Goal: Book appointment/travel/reservation

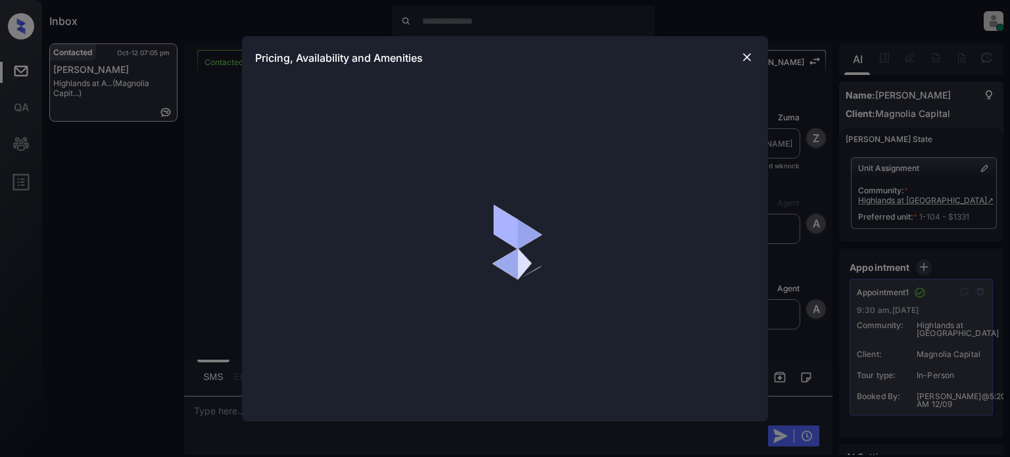
scroll to position [8821, 0]
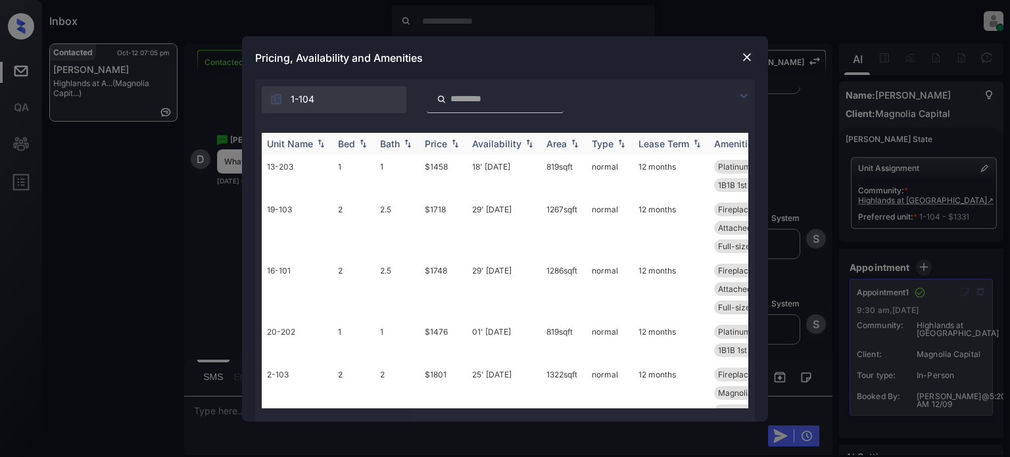
click at [452, 145] on img at bounding box center [454, 143] width 13 height 9
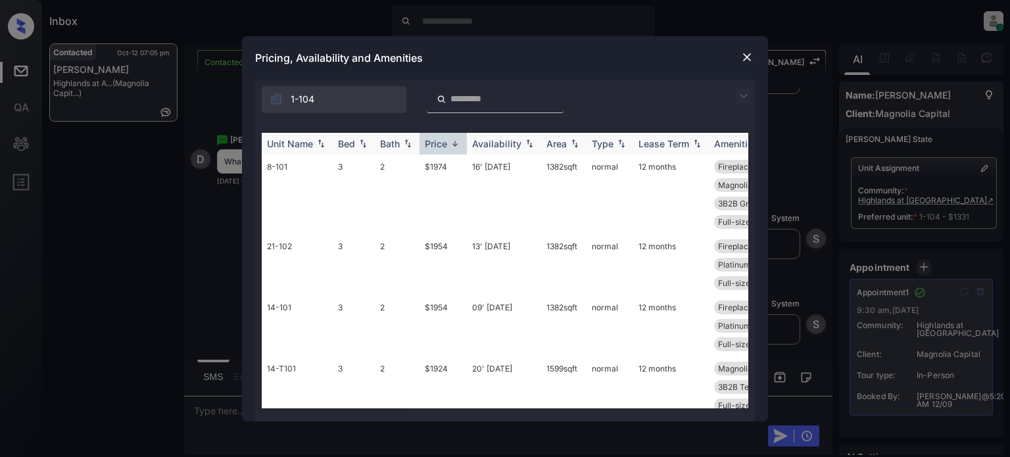
click at [452, 145] on img at bounding box center [454, 144] width 13 height 10
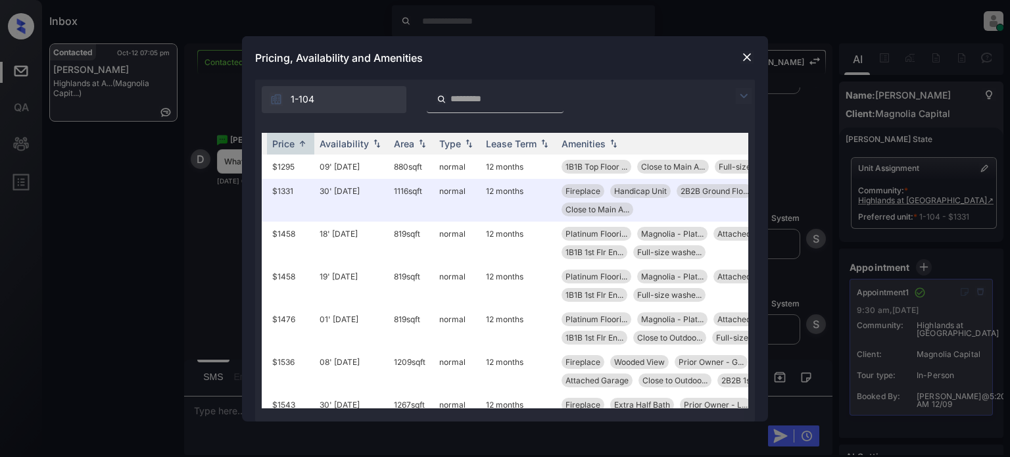
scroll to position [0, 210]
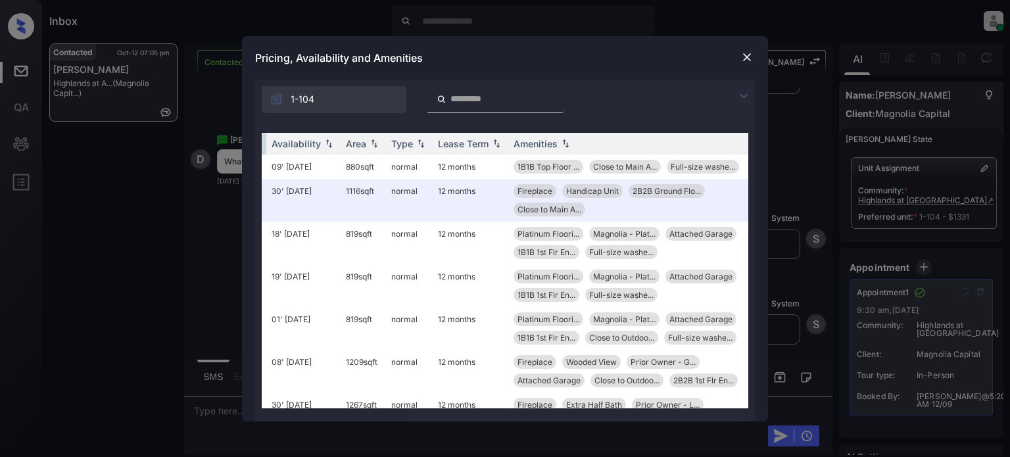
click at [746, 58] on img at bounding box center [746, 57] width 13 height 13
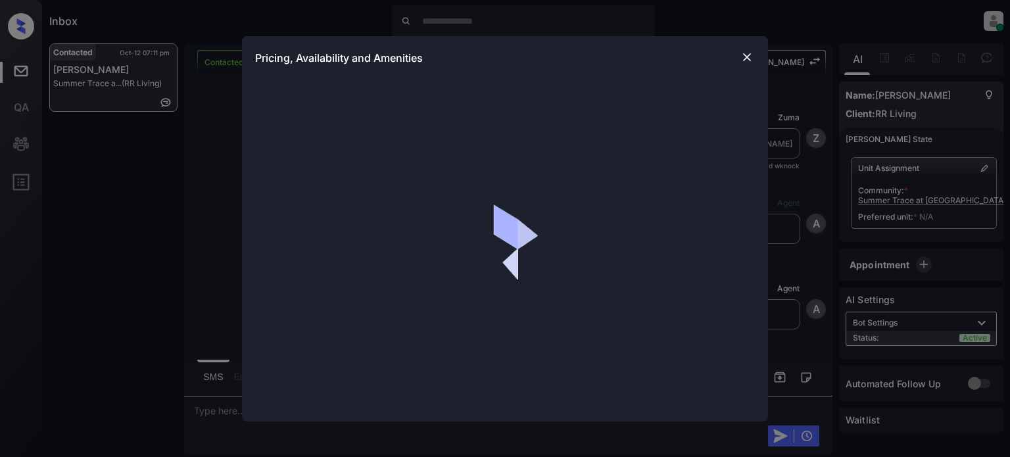
scroll to position [494, 0]
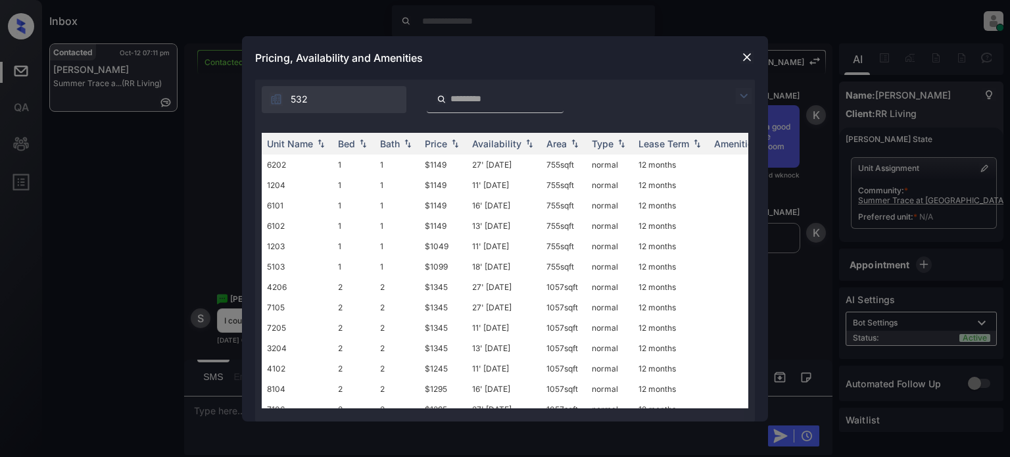
click at [741, 95] on img at bounding box center [743, 96] width 16 height 16
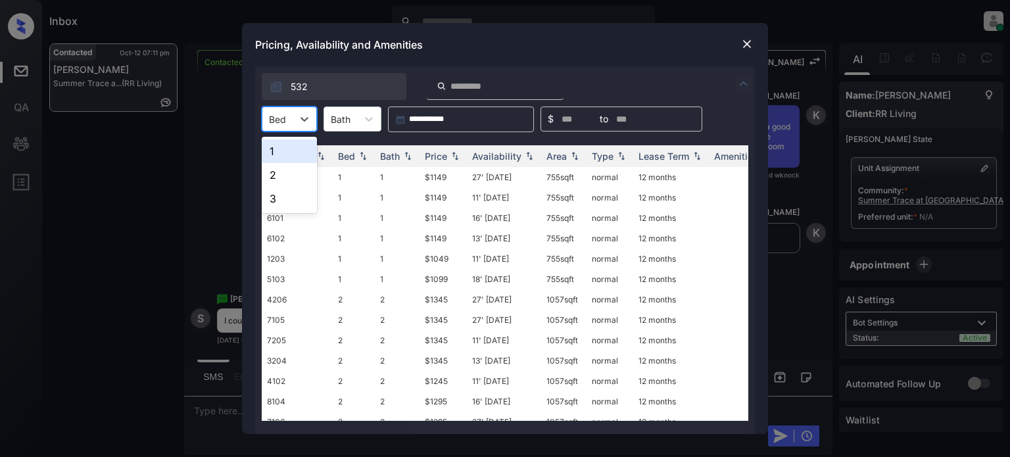
click at [281, 119] on div at bounding box center [277, 119] width 17 height 14
click at [289, 151] on div "1" at bounding box center [289, 151] width 55 height 24
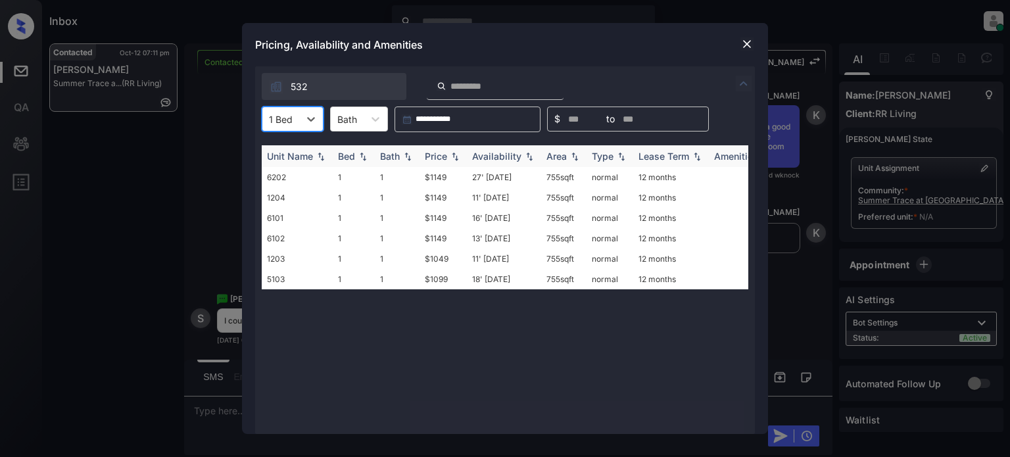
click at [429, 155] on div "Price" at bounding box center [436, 156] width 22 height 11
click at [505, 200] on td "18' [DATE]" at bounding box center [504, 197] width 74 height 20
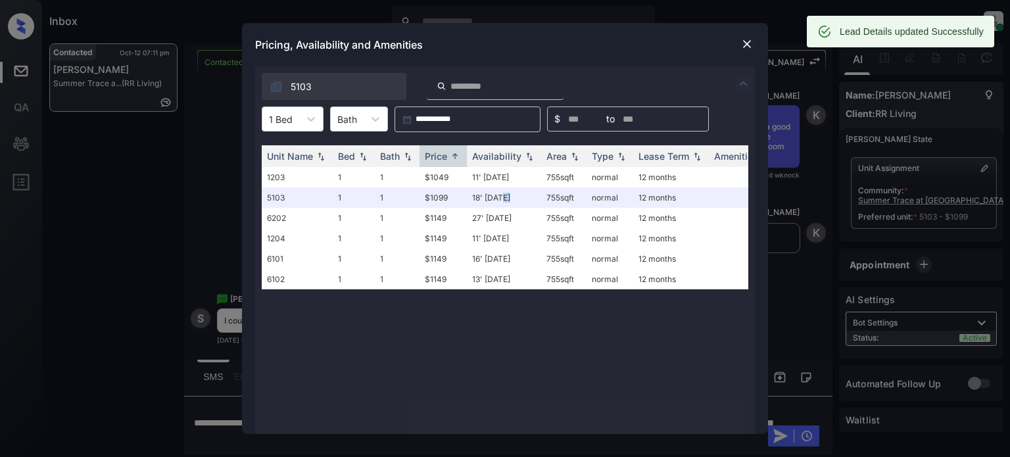
click at [742, 42] on img at bounding box center [746, 43] width 13 height 13
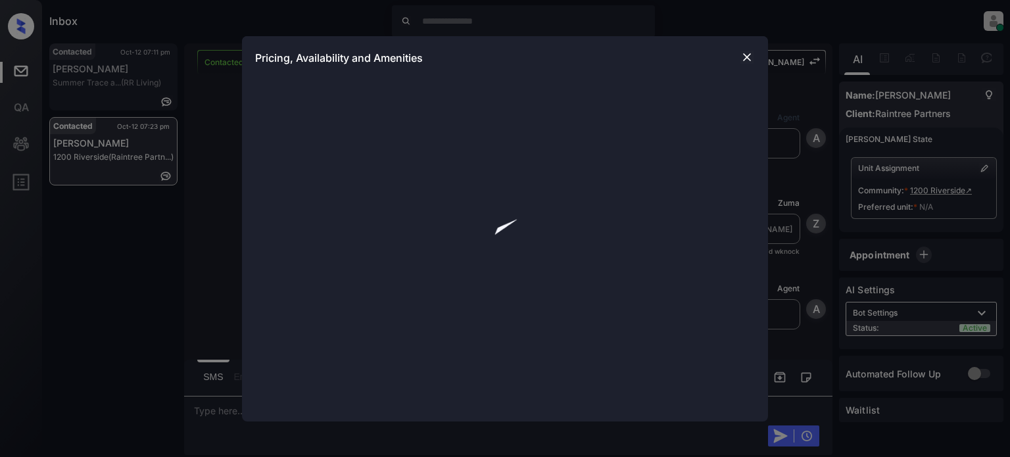
scroll to position [1158, 0]
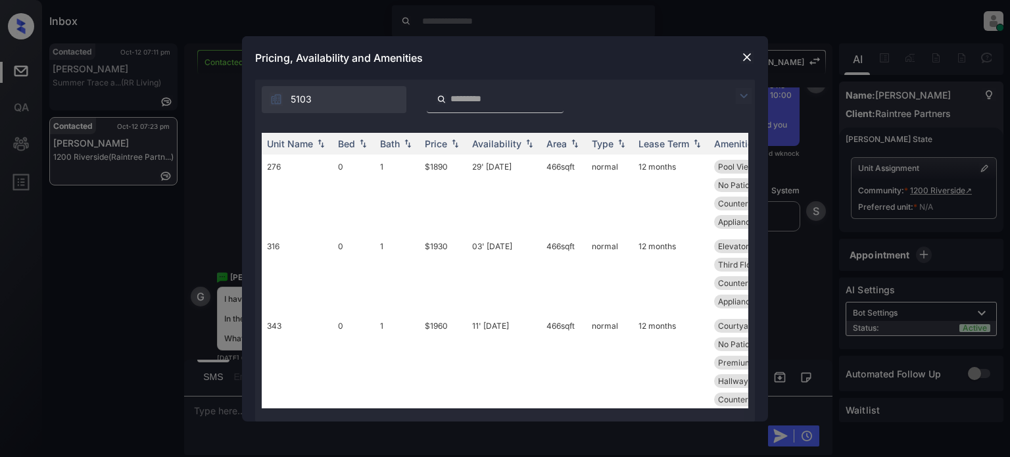
click at [742, 99] on img at bounding box center [743, 96] width 16 height 16
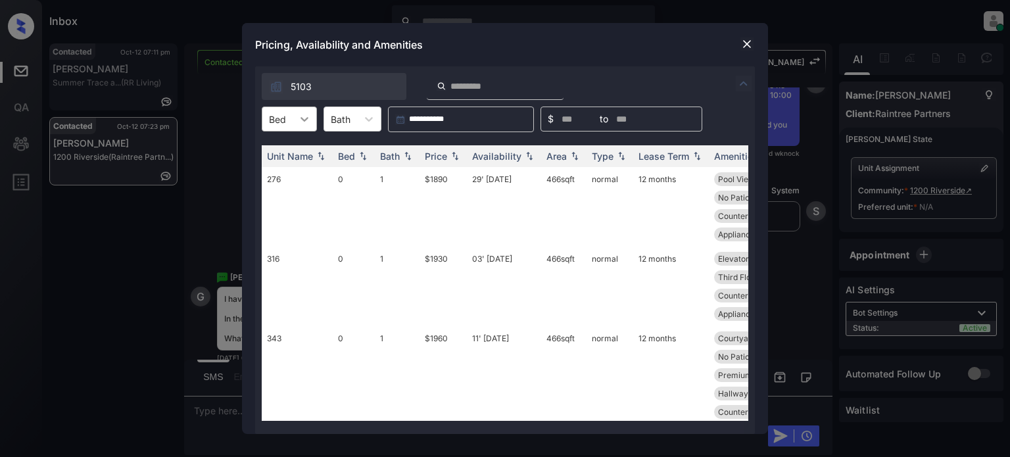
click at [305, 118] on icon at bounding box center [304, 118] width 13 height 13
click at [296, 152] on div "0" at bounding box center [289, 151] width 55 height 24
click at [445, 158] on div "Price" at bounding box center [436, 156] width 22 height 11
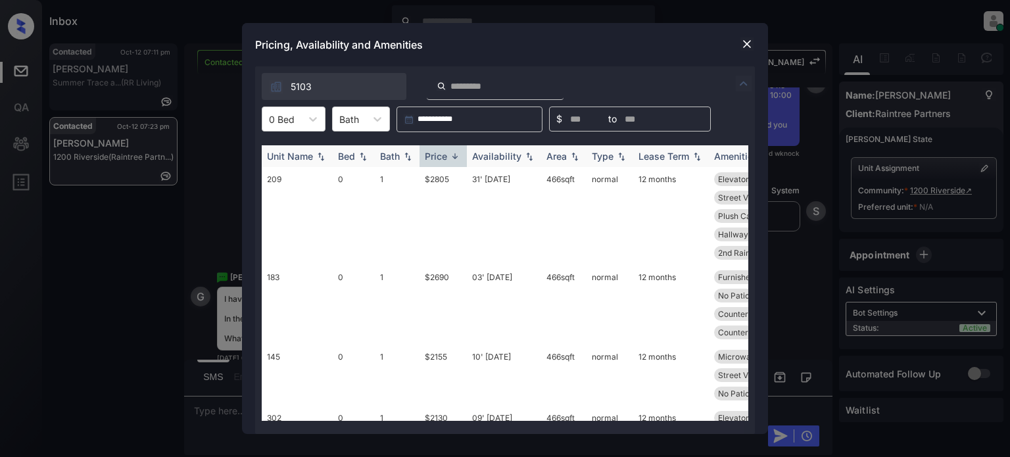
click at [445, 158] on div "Price" at bounding box center [436, 156] width 22 height 11
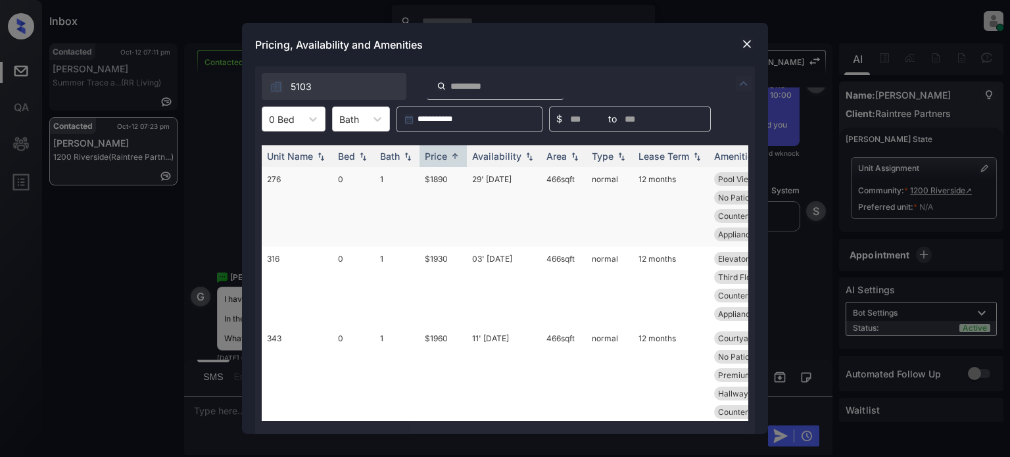
click at [492, 181] on td "29' Sep 25" at bounding box center [504, 207] width 74 height 80
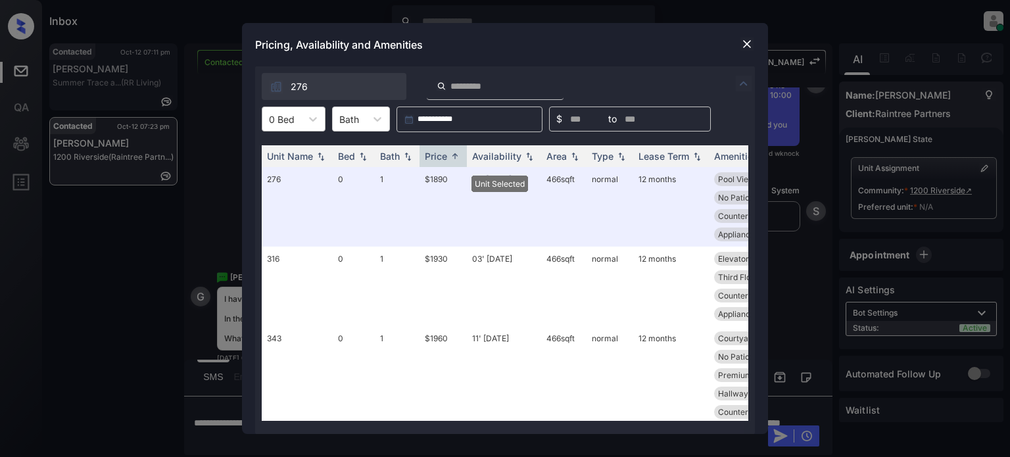
click at [297, 119] on div "0 Bed" at bounding box center [281, 119] width 39 height 19
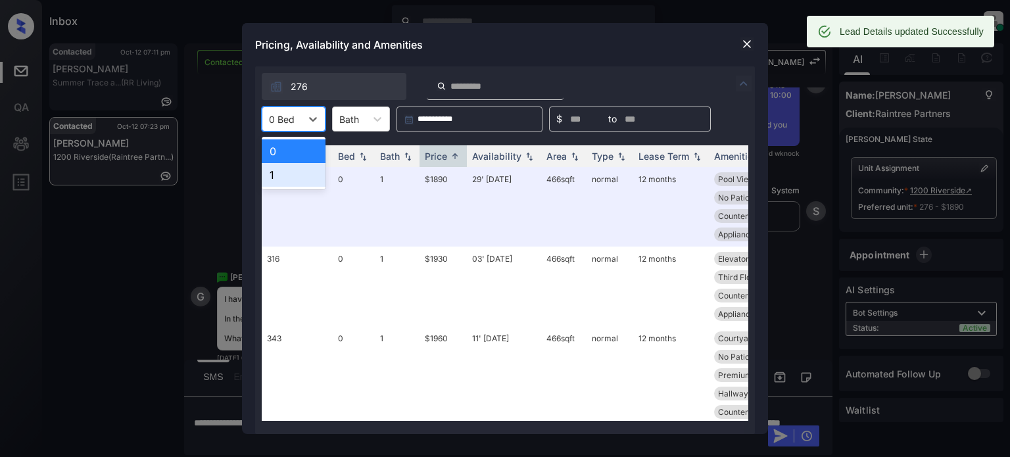
click at [296, 168] on div "1" at bounding box center [294, 175] width 64 height 24
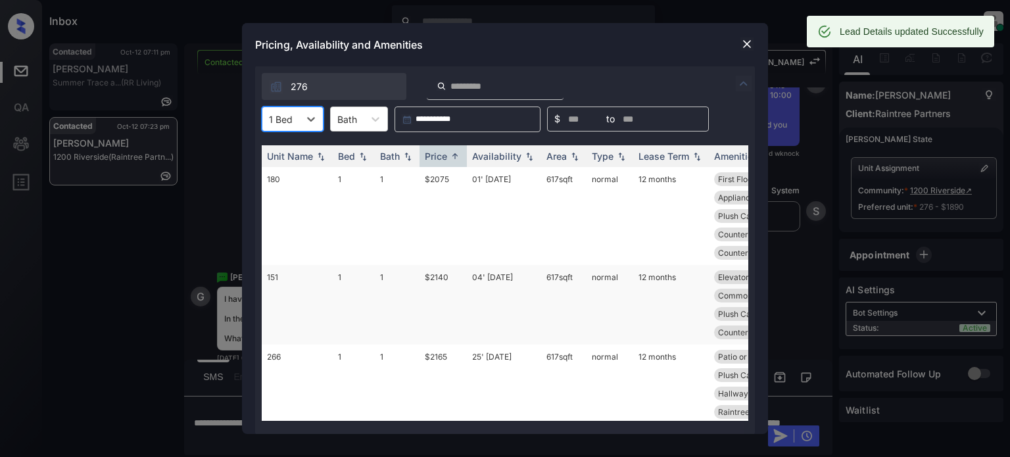
click at [496, 275] on td "04' Sep 25" at bounding box center [504, 305] width 74 height 80
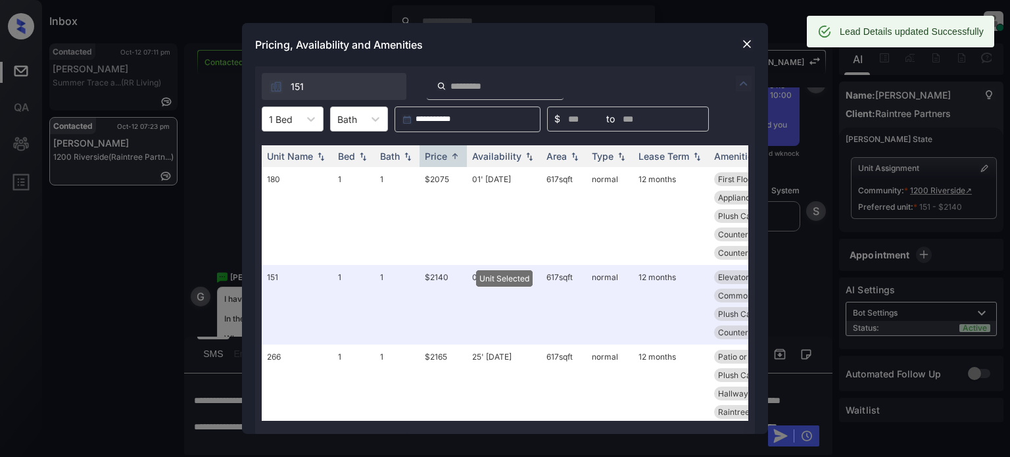
click at [745, 43] on img at bounding box center [746, 43] width 13 height 13
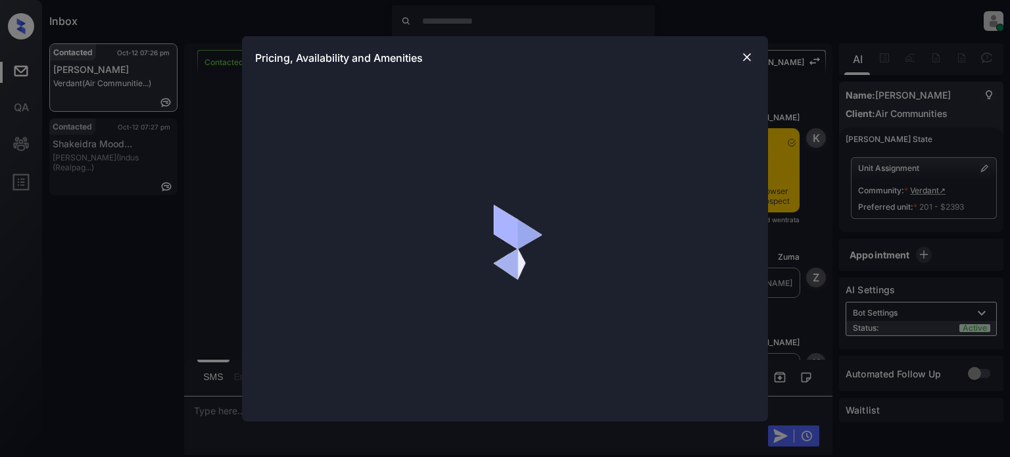
scroll to position [711, 0]
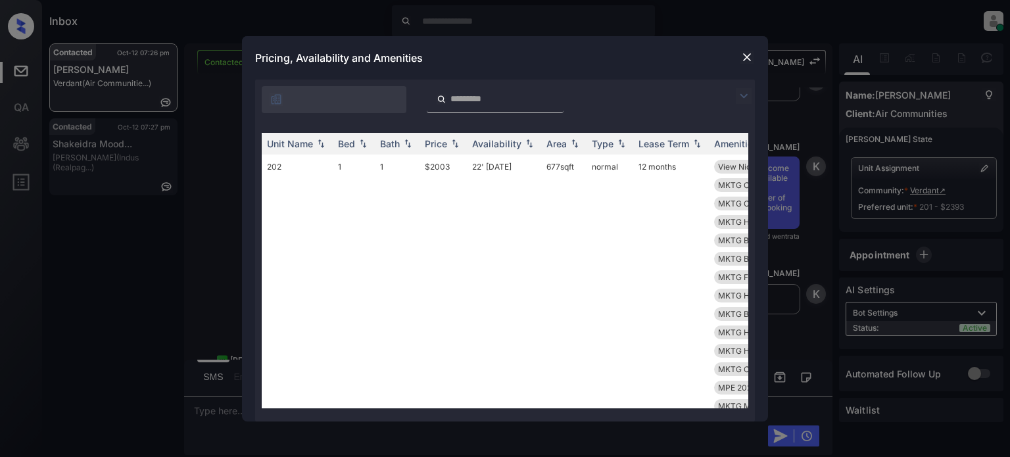
click at [747, 94] on img at bounding box center [743, 96] width 16 height 16
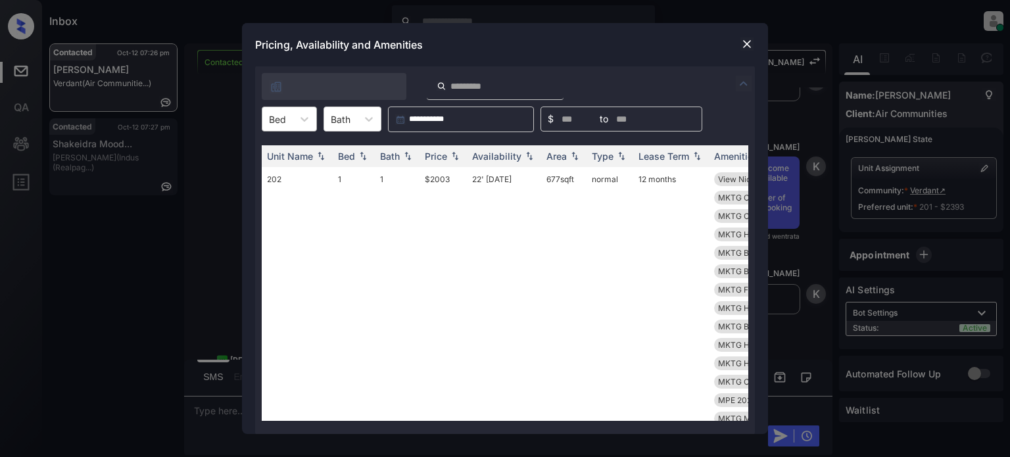
click at [292, 122] on div "Bed" at bounding box center [277, 119] width 30 height 19
click at [288, 150] on div "1" at bounding box center [289, 151] width 55 height 24
type input "*"
click at [442, 156] on div "Price" at bounding box center [436, 156] width 22 height 11
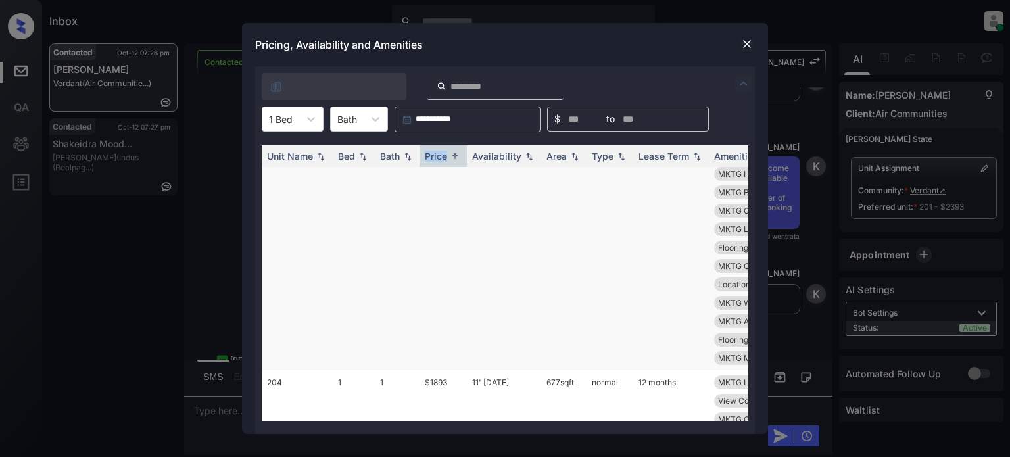
scroll to position [460, 0]
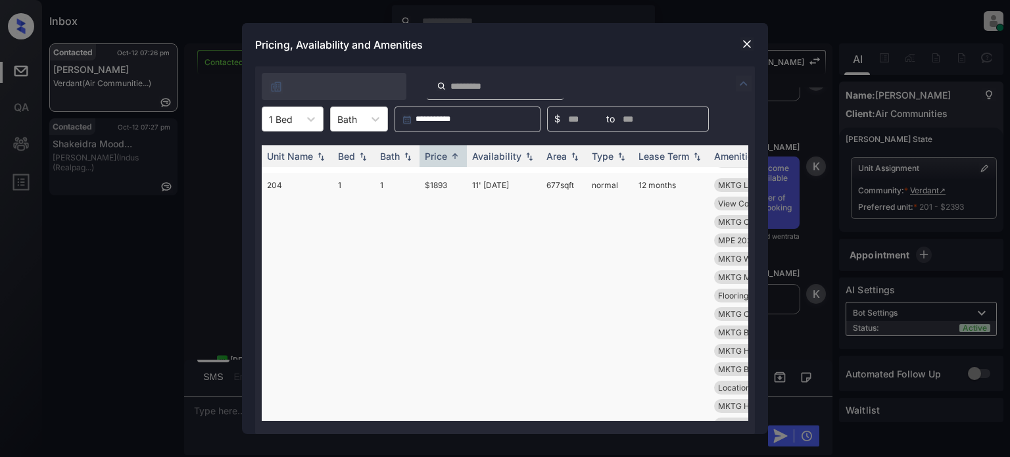
click at [477, 185] on td "11' Sep 25" at bounding box center [504, 397] width 74 height 448
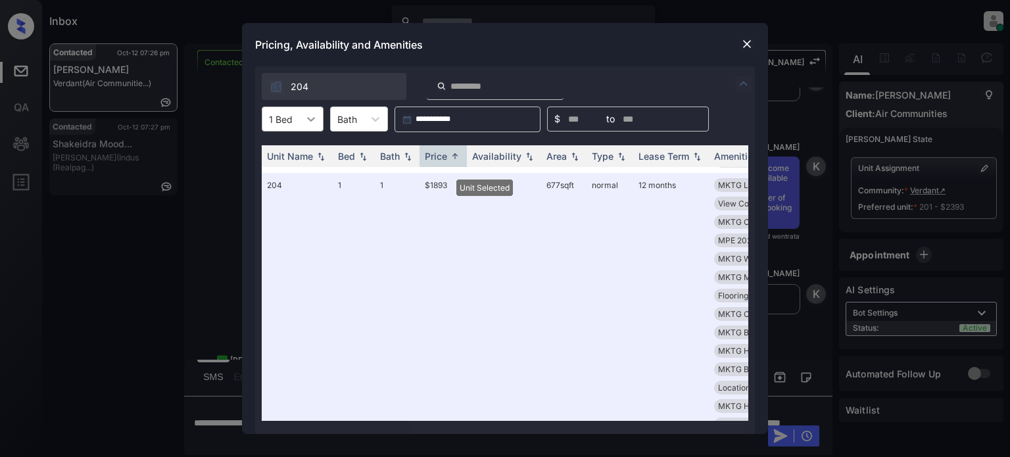
click at [304, 123] on icon at bounding box center [310, 118] width 13 height 13
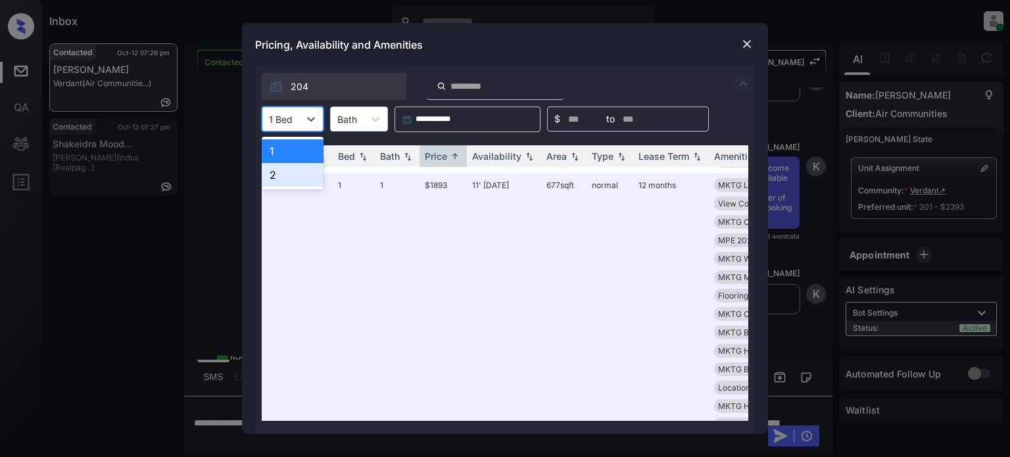
click at [289, 168] on div "2" at bounding box center [293, 175] width 62 height 24
type input "*"
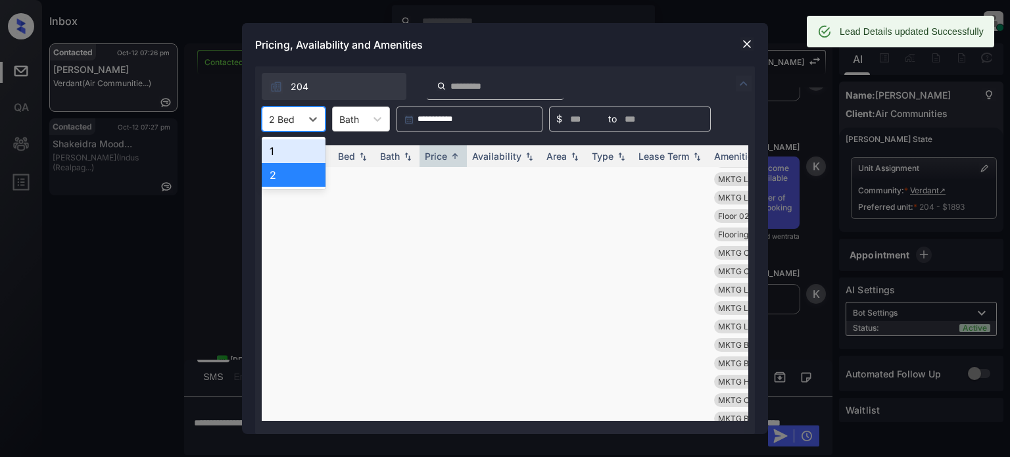
type input "*"
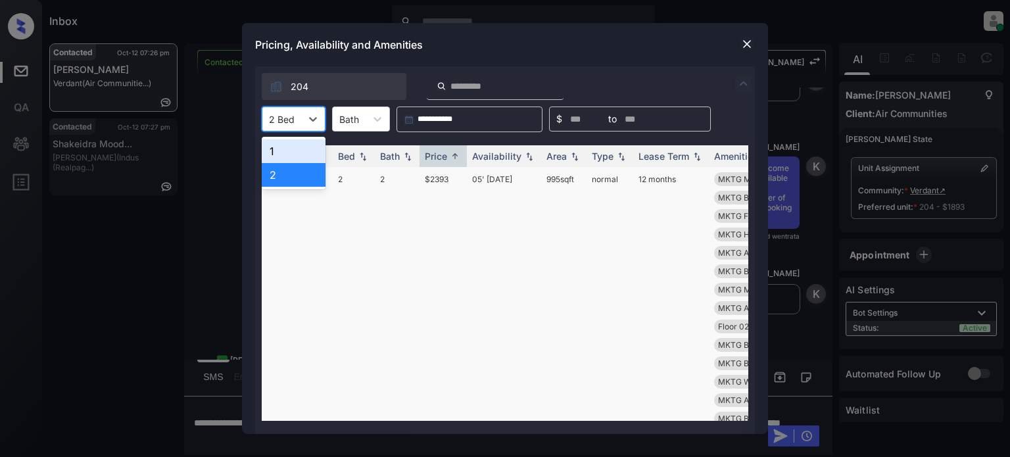
type input "*"
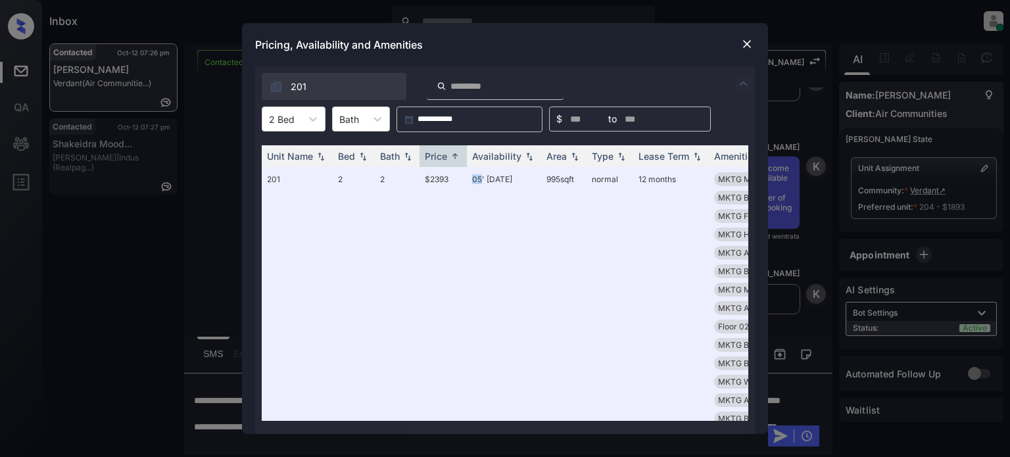
click at [749, 41] on img at bounding box center [746, 43] width 13 height 13
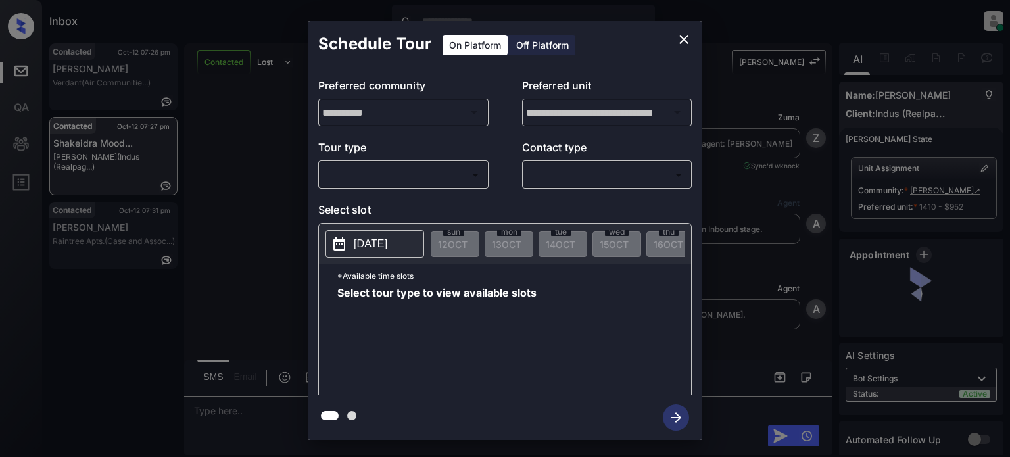
scroll to position [580, 0]
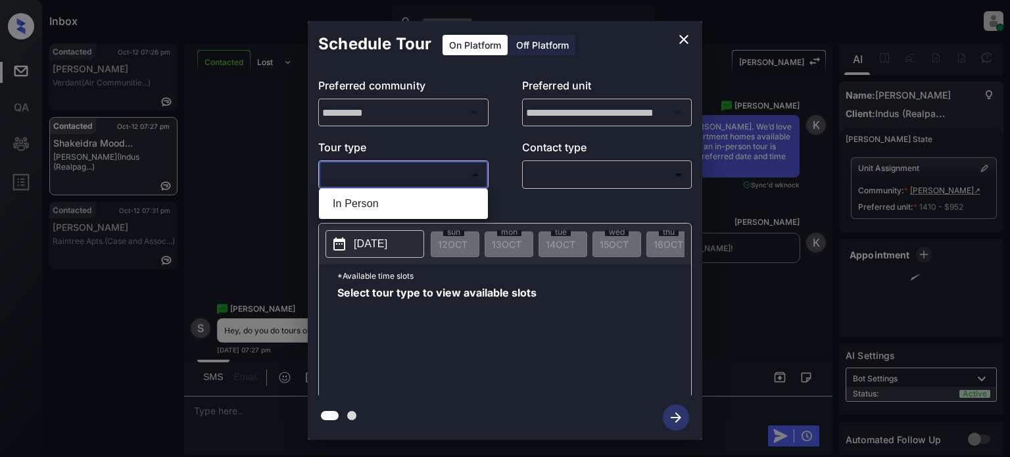
click at [449, 170] on body "Inbox Juan Carlos Manantan Online Set yourself offline Set yourself on break Pr…" at bounding box center [505, 228] width 1010 height 457
click at [370, 193] on li "In Person" at bounding box center [403, 204] width 162 height 24
type input "********"
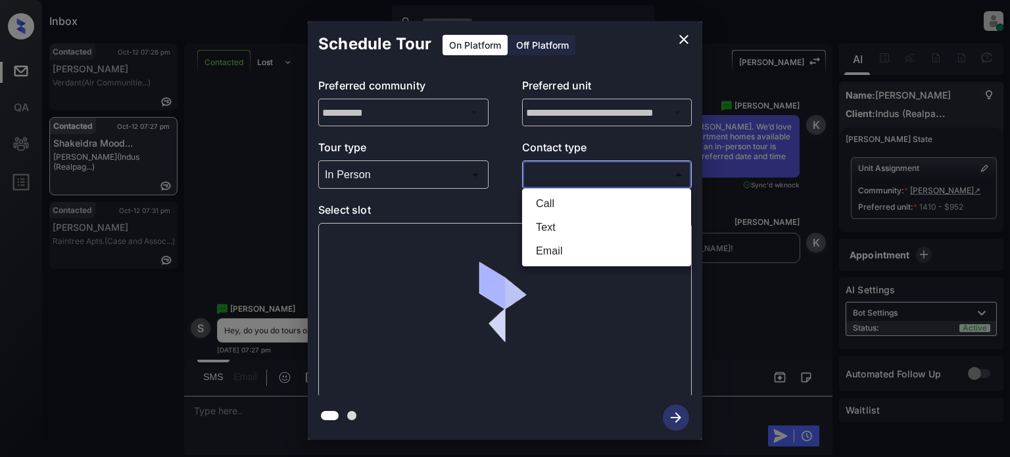
click at [561, 181] on body "Inbox Juan Carlos Manantan Online Set yourself offline Set yourself on break Pr…" at bounding box center [505, 228] width 1010 height 457
click at [561, 227] on li "Text" at bounding box center [606, 228] width 162 height 24
type input "****"
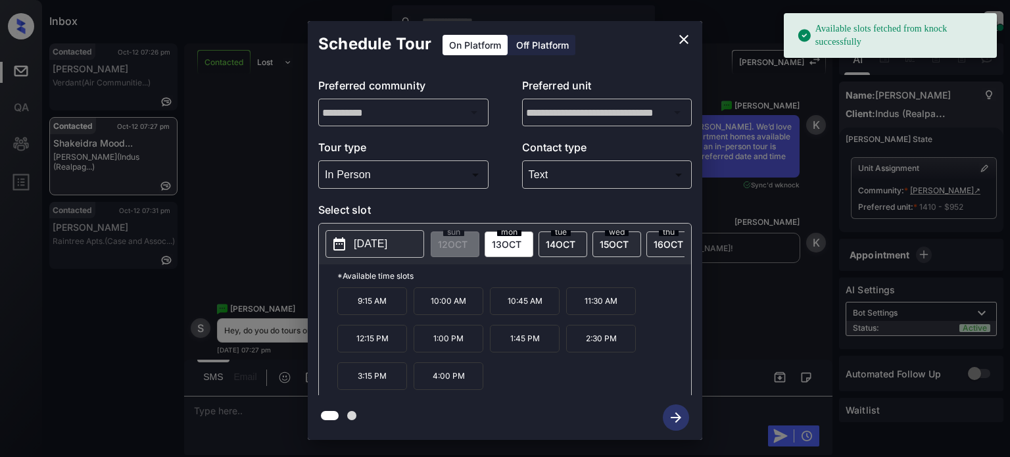
click at [377, 238] on p "[DATE]" at bounding box center [371, 244] width 34 height 16
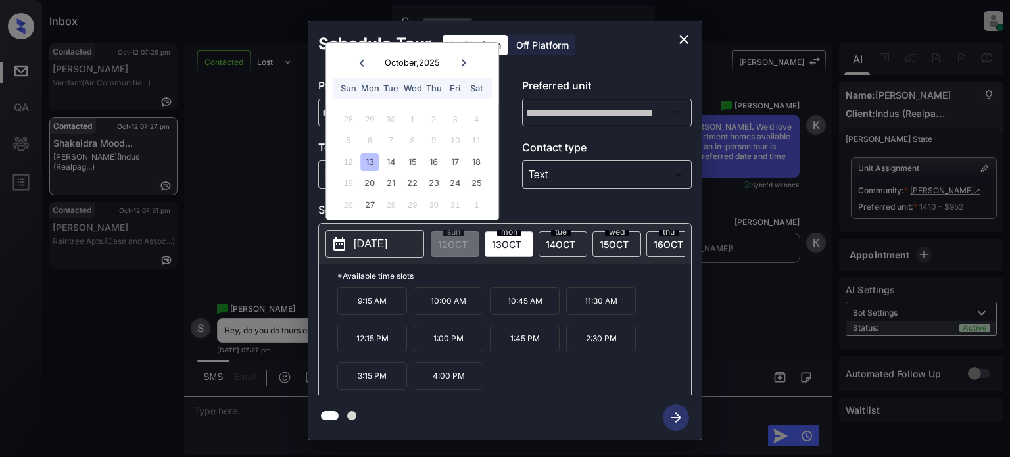
click at [685, 36] on icon "close" at bounding box center [684, 40] width 16 height 16
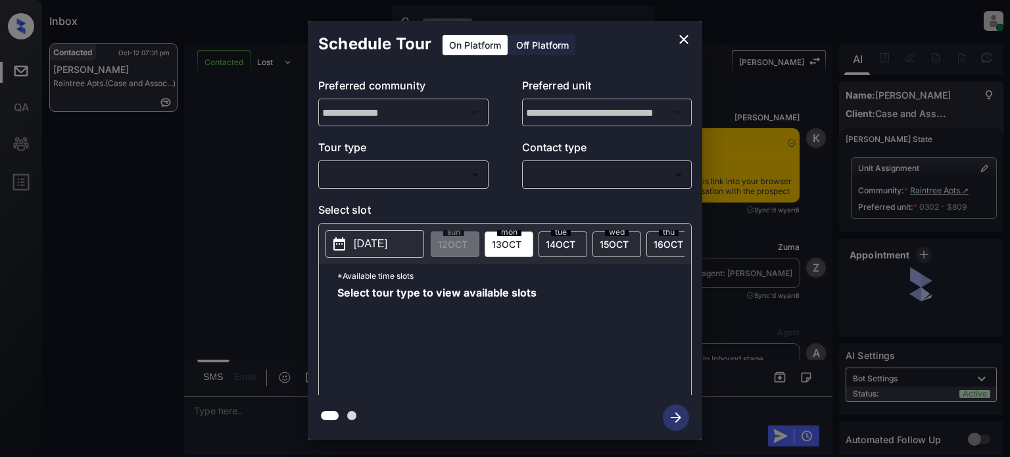
scroll to position [1062, 0]
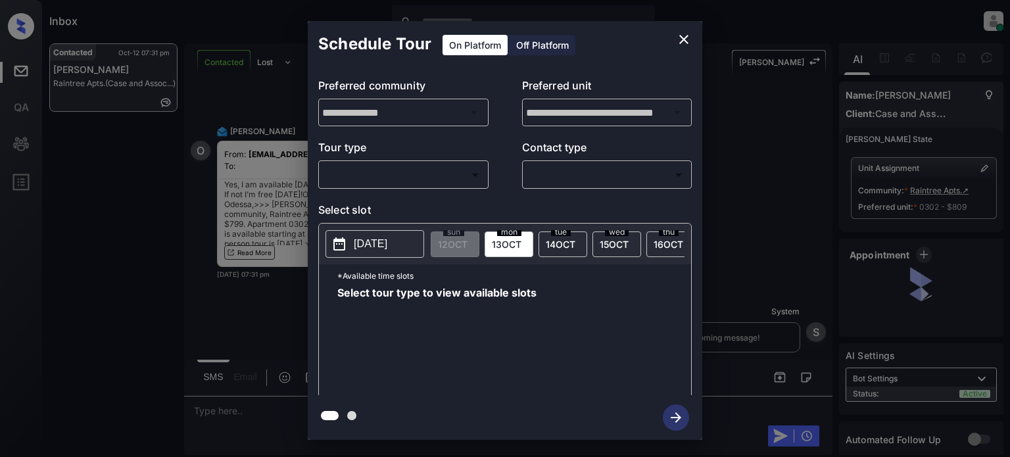
click at [425, 174] on body "Inbox Juan Carlos Manantan Online Set yourself offline Set yourself on break Pr…" at bounding box center [505, 228] width 1010 height 457
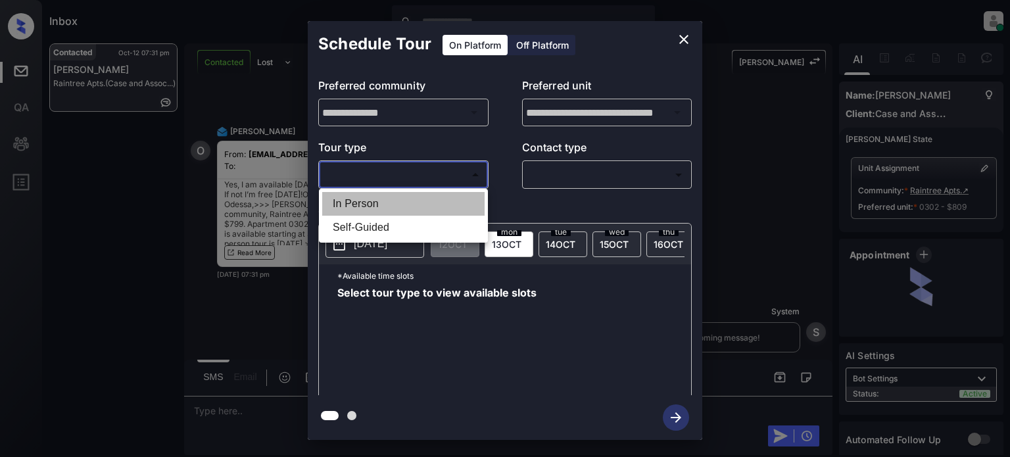
click at [368, 204] on li "In Person" at bounding box center [403, 204] width 162 height 24
type input "********"
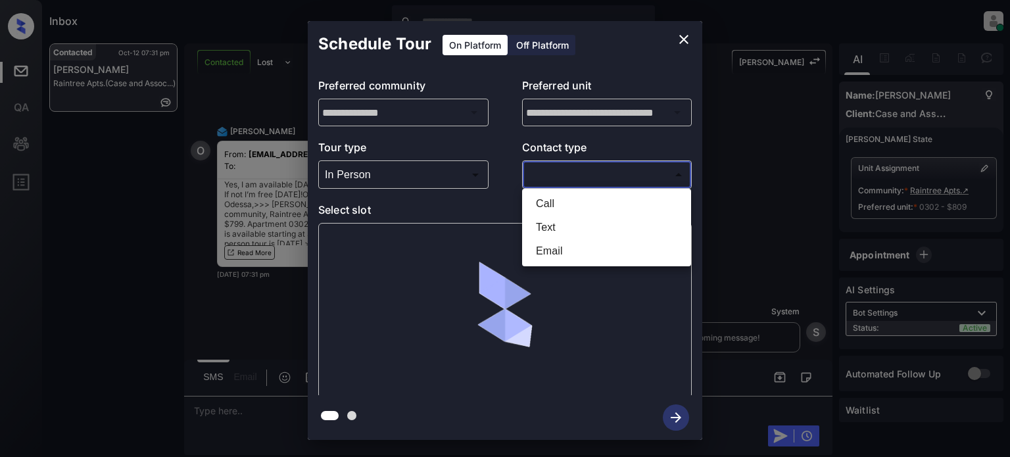
click at [568, 178] on body "Inbox Juan Carlos Manantan Online Set yourself offline Set yourself on break Pr…" at bounding box center [505, 228] width 1010 height 457
click at [555, 231] on li "Text" at bounding box center [606, 228] width 162 height 24
type input "****"
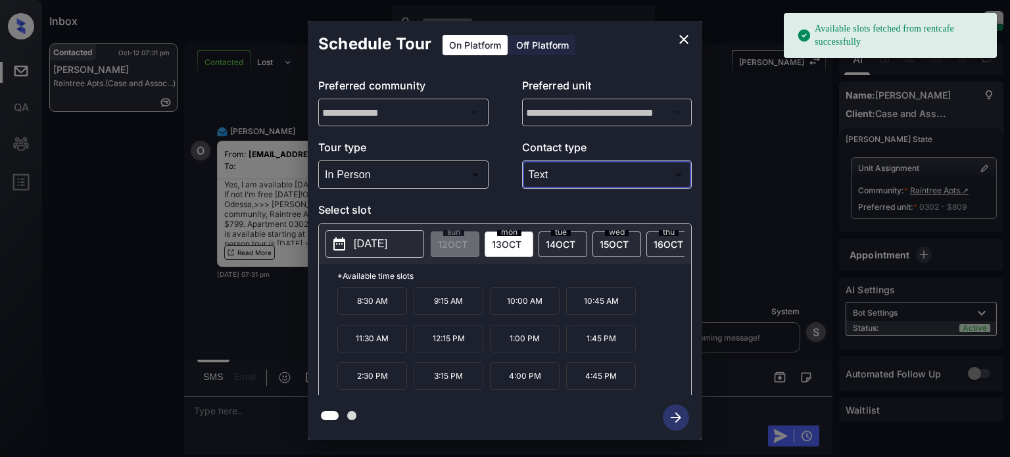
click at [667, 352] on div "8:30 AM 9:15 AM 10:00 AM 10:45 AM 11:30 AM 12:15 PM 1:00 PM 1:45 PM 2:30 PM 3:1…" at bounding box center [514, 339] width 354 height 105
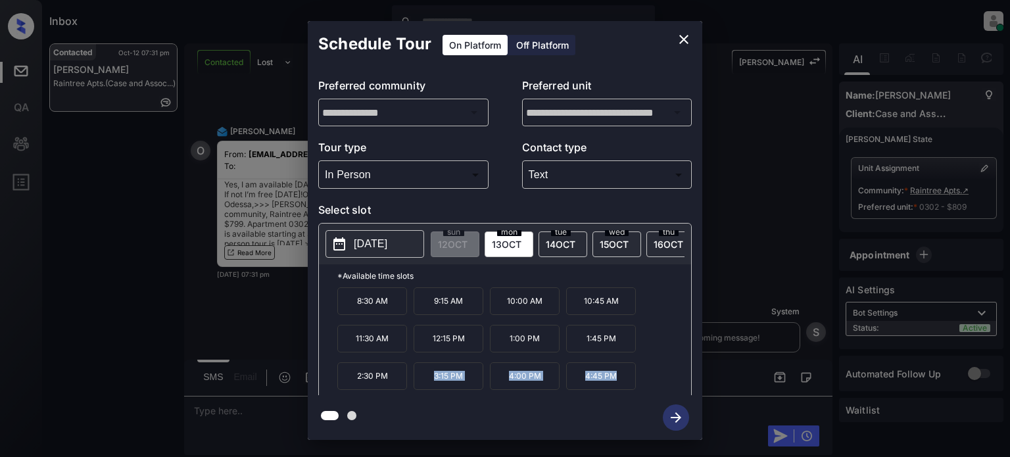
drag, startPoint x: 417, startPoint y: 382, endPoint x: 647, endPoint y: 384, distance: 230.7
click at [647, 384] on div "8:30 AM 9:15 AM 10:00 AM 10:45 AM 11:30 AM 12:15 PM 1:00 PM 1:45 PM 2:30 PM 3:1…" at bounding box center [514, 339] width 354 height 105
copy div "3:15 PM 4:00 PM 4:45 PM"
click at [691, 35] on button "close" at bounding box center [683, 39] width 26 height 26
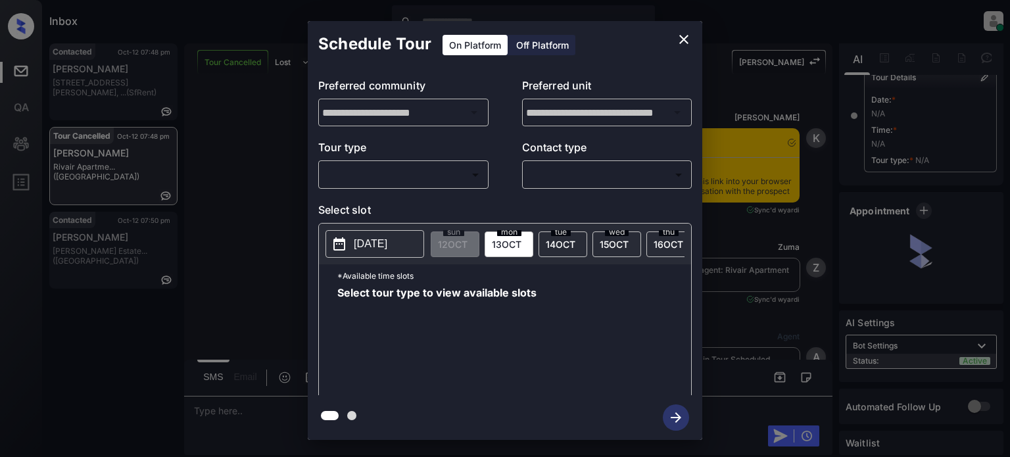
scroll to position [13508, 0]
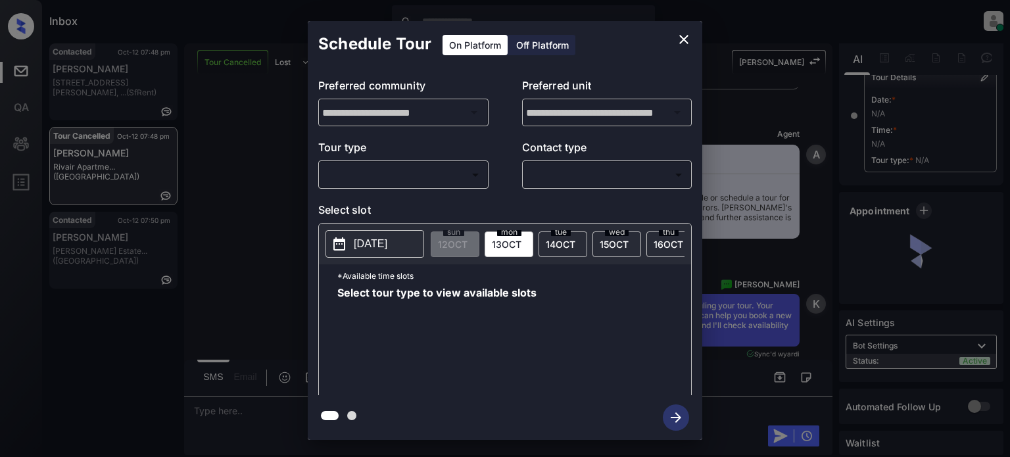
click at [460, 173] on body "Inbox [PERSON_NAME] Online Set yourself offline Set yourself on break Profile S…" at bounding box center [505, 228] width 1010 height 457
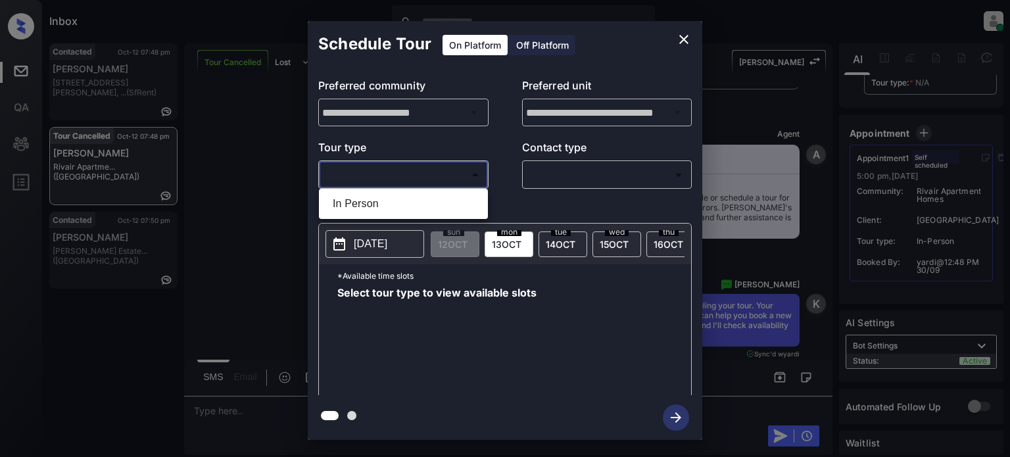
click at [409, 197] on li "In Person" at bounding box center [403, 204] width 162 height 24
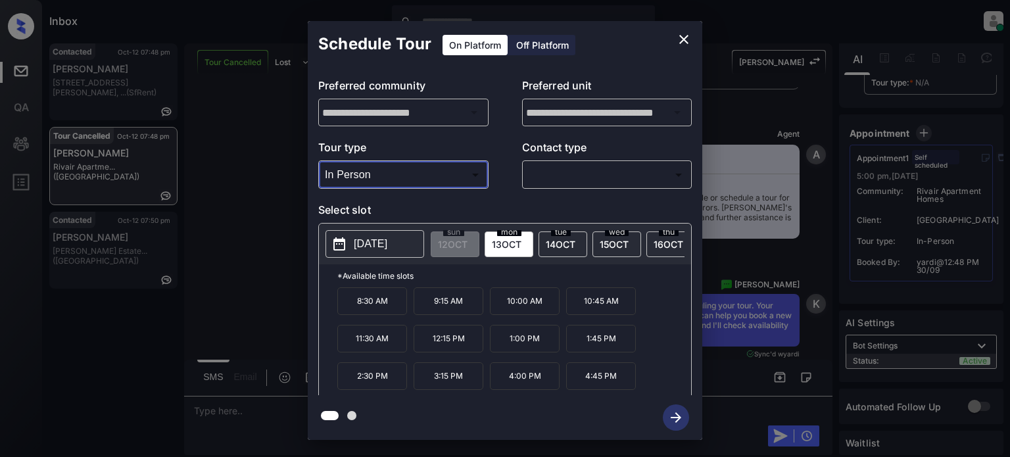
type input "********"
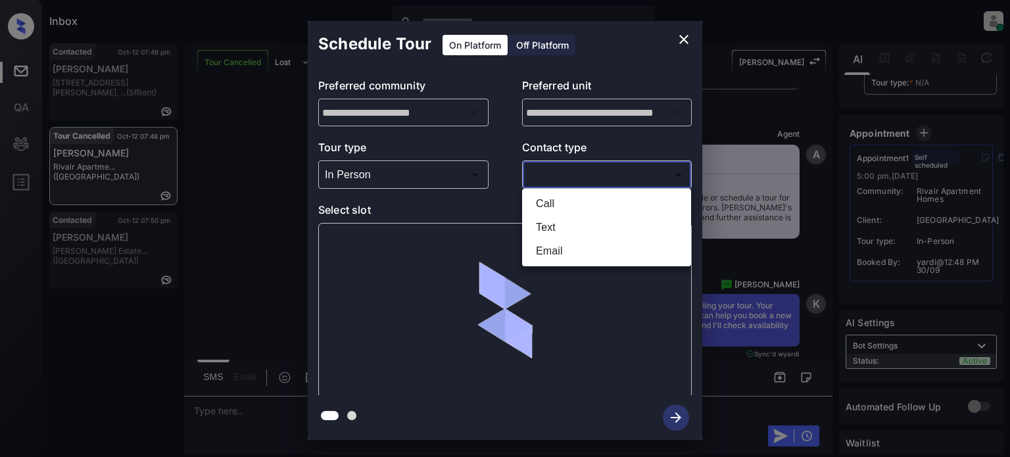
drag, startPoint x: 606, startPoint y: 181, endPoint x: 598, endPoint y: 200, distance: 20.6
click at [607, 181] on body "Inbox [PERSON_NAME] Online Set yourself offline Set yourself on break Profile S…" at bounding box center [505, 228] width 1010 height 457
click at [569, 229] on li "Text" at bounding box center [606, 228] width 162 height 24
type input "****"
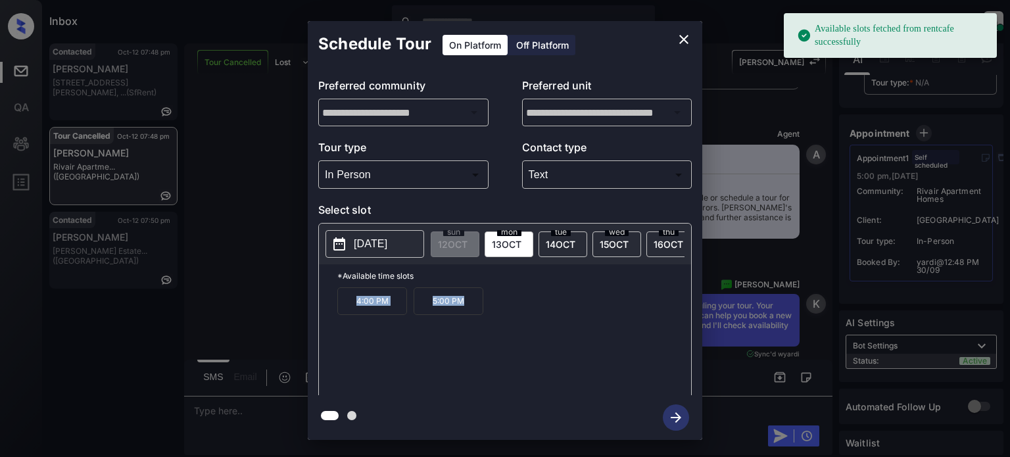
drag, startPoint x: 433, startPoint y: 315, endPoint x: 350, endPoint y: 315, distance: 83.5
click at [350, 317] on div "4:00 PM 5:00 PM" at bounding box center [514, 339] width 354 height 105
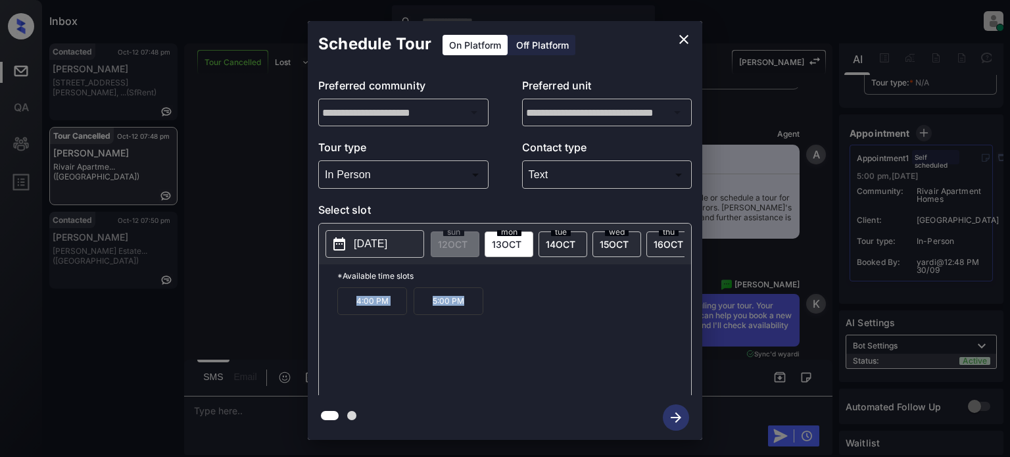
copy div "4:00 PM 5:00 PM"
click at [680, 37] on icon "close" at bounding box center [684, 40] width 16 height 16
